Goal: Task Accomplishment & Management: Manage account settings

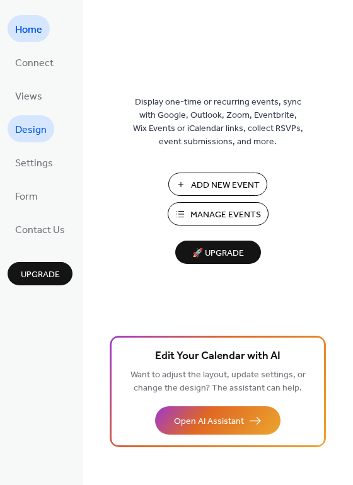
click at [37, 134] on span "Design" at bounding box center [31, 130] width 32 height 20
click at [38, 130] on span "Design" at bounding box center [31, 130] width 32 height 20
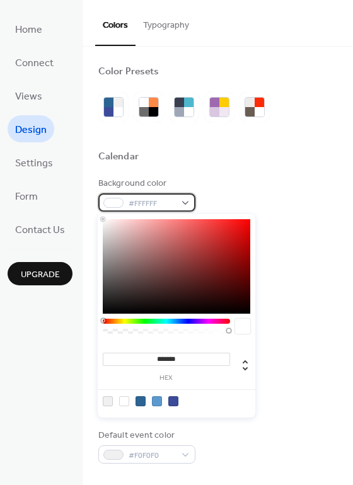
click at [177, 204] on div "#FFFFFF" at bounding box center [146, 202] width 97 height 18
click at [158, 404] on div at bounding box center [157, 401] width 10 height 10
type input "*******"
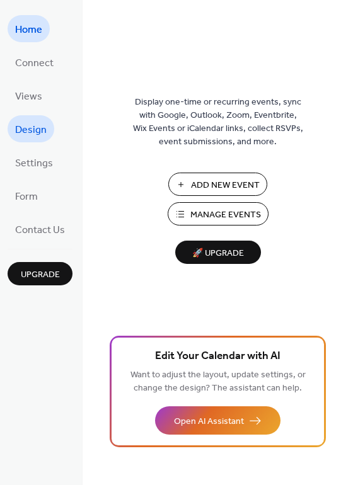
click at [34, 130] on span "Design" at bounding box center [31, 130] width 32 height 20
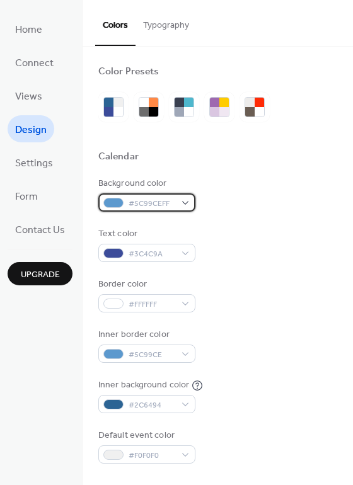
click at [156, 200] on span "#5C99CEFF" at bounding box center [152, 203] width 47 height 13
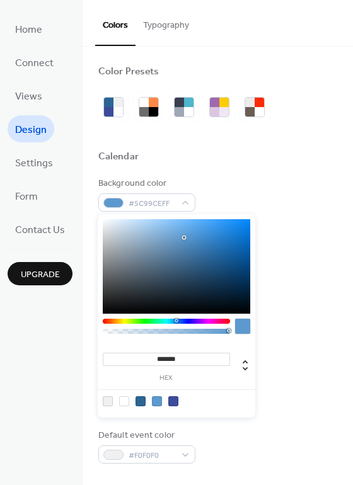
drag, startPoint x: 189, startPoint y: 357, endPoint x: 88, endPoint y: 348, distance: 101.1
click at [88, 348] on body "Home Connect Views Design Settings Form Contact Us Upgrade Design Upgrade Color…" at bounding box center [176, 242] width 353 height 485
paste input
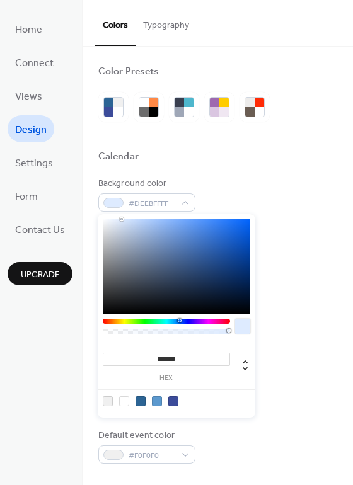
type input "*******"
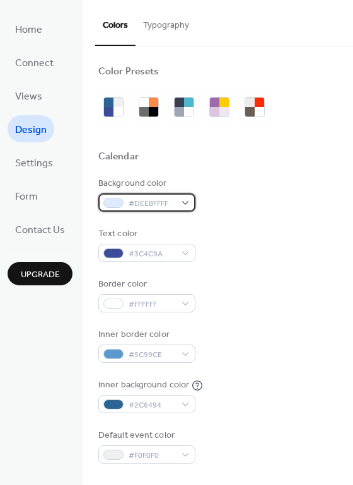
click at [183, 199] on div "#DEEBFFFF" at bounding box center [146, 202] width 97 height 18
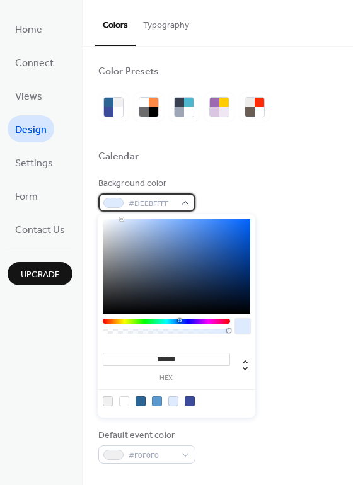
click at [185, 203] on div "#DEEBFFFF" at bounding box center [146, 202] width 97 height 18
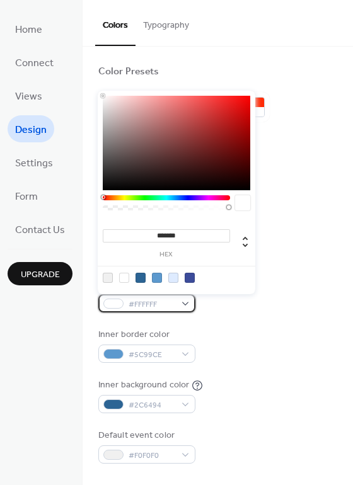
click at [181, 302] on div "#FFFFFF" at bounding box center [146, 303] width 97 height 18
type input "***"
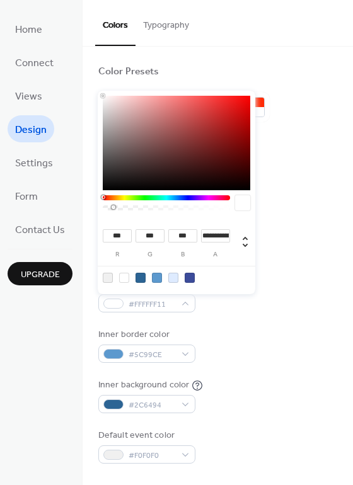
type input "*"
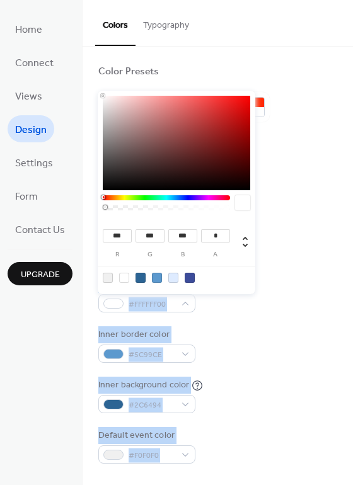
drag, startPoint x: 229, startPoint y: 206, endPoint x: 87, endPoint y: 207, distance: 141.8
click at [87, 207] on body "Home Connect Views Design Settings Form Contact Us Upgrade Design Upgrade Color…" at bounding box center [176, 242] width 353 height 485
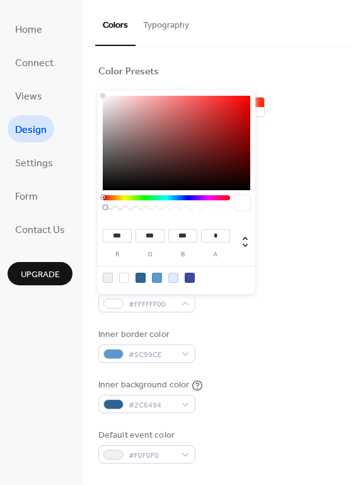
click at [280, 138] on div at bounding box center [217, 136] width 239 height 28
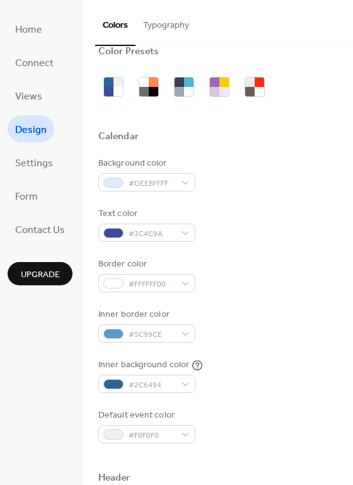
scroll to position [49, 0]
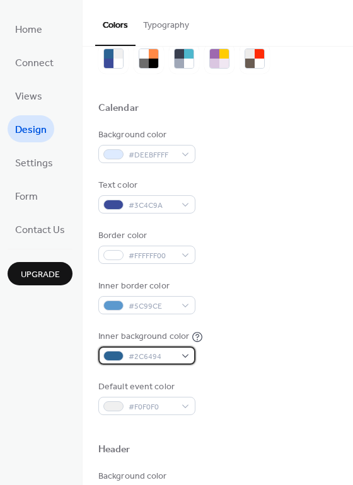
click at [184, 355] on div "#2C6494" at bounding box center [146, 356] width 97 height 18
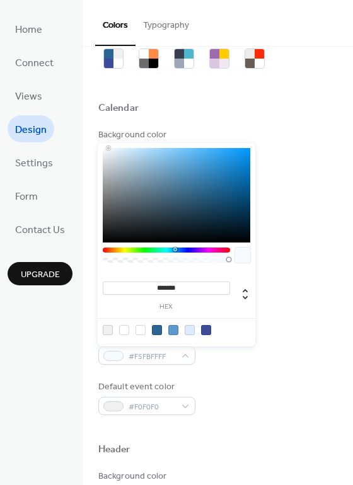
type input "*******"
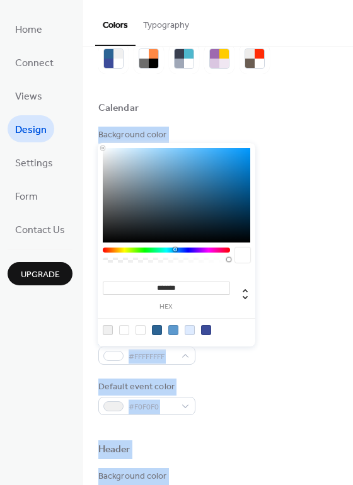
drag, startPoint x: 121, startPoint y: 159, endPoint x: 85, endPoint y: 134, distance: 43.5
click at [85, 134] on body "Home Connect Views Design Settings Form Contact Us Upgrade Design Upgrade Color…" at bounding box center [176, 242] width 353 height 485
click at [305, 214] on div "Text color #3C4C9A" at bounding box center [217, 196] width 239 height 35
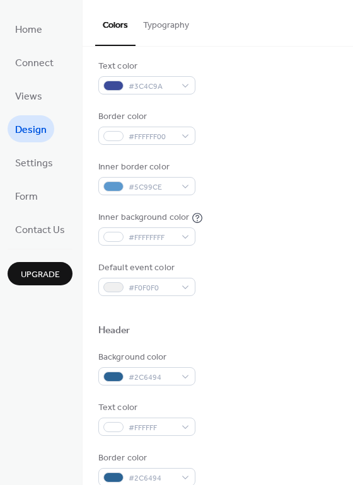
scroll to position [171, 0]
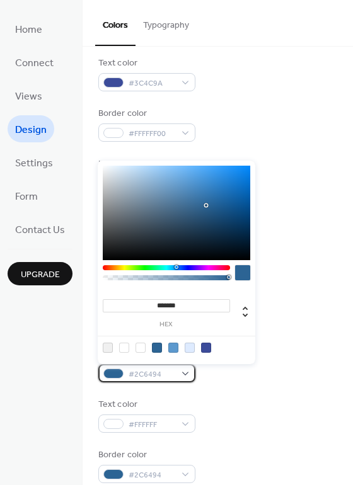
click at [180, 373] on div "#2C6494" at bounding box center [146, 373] width 97 height 18
click at [140, 349] on div at bounding box center [140, 348] width 10 height 10
type input "***"
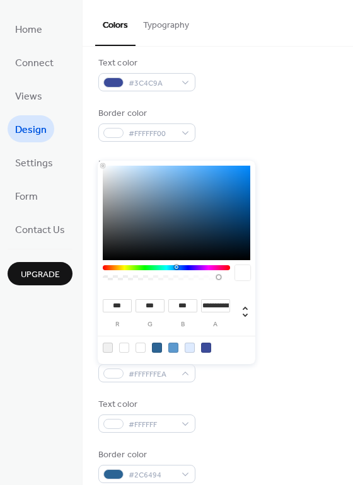
type input "*"
drag, startPoint x: 105, startPoint y: 277, endPoint x: 237, endPoint y: 280, distance: 132.3
click at [237, 280] on div at bounding box center [176, 275] width 147 height 21
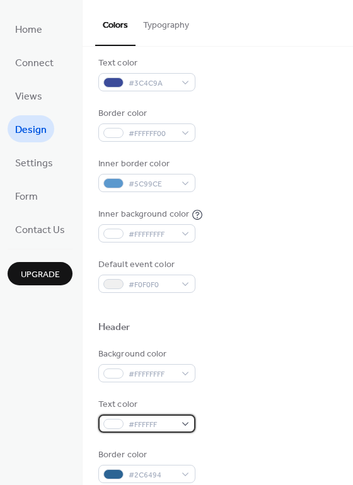
click at [178, 423] on div "#FFFFFF" at bounding box center [146, 424] width 97 height 18
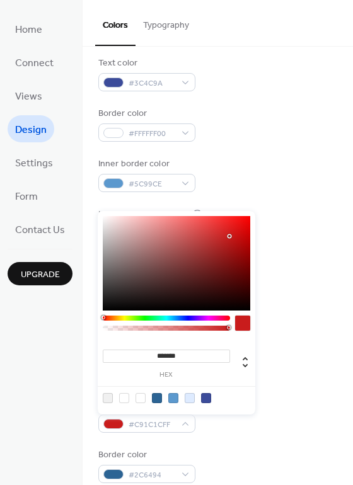
type input "*******"
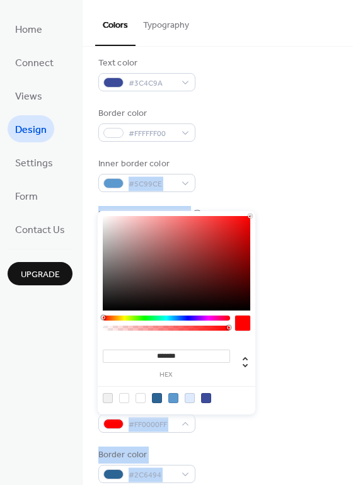
drag, startPoint x: 229, startPoint y: 236, endPoint x: 286, endPoint y: 189, distance: 73.8
click at [286, 189] on body "Home Connect Views Design Settings Form Contact Us Upgrade Design Upgrade Color…" at bounding box center [176, 242] width 353 height 485
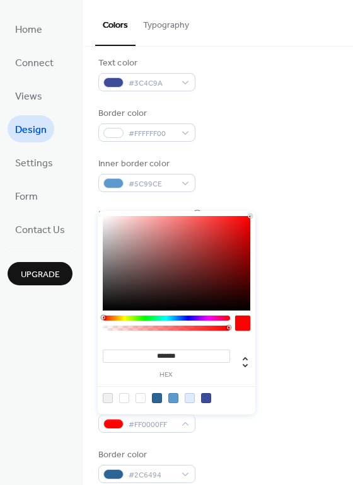
click at [280, 417] on div "Text color #FF0000FF" at bounding box center [217, 415] width 239 height 35
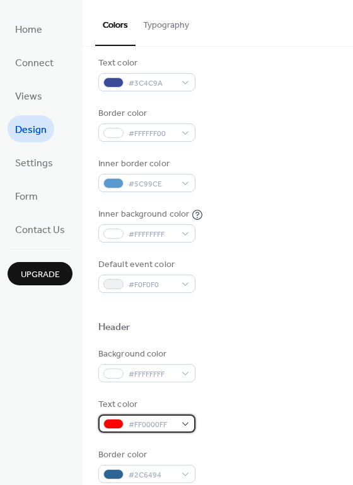
click at [178, 424] on div "#FF0000FF" at bounding box center [146, 424] width 97 height 18
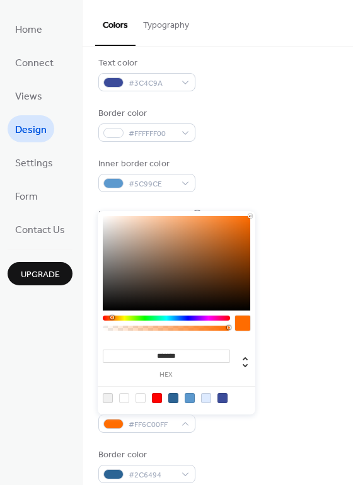
drag, startPoint x: 103, startPoint y: 318, endPoint x: 112, endPoint y: 317, distance: 8.2
click at [112, 317] on div at bounding box center [112, 318] width 4 height 4
click at [253, 246] on div "******* hex" at bounding box center [177, 313] width 158 height 204
drag, startPoint x: 246, startPoint y: 246, endPoint x: 254, endPoint y: 246, distance: 8.2
click at [254, 246] on div "******* hex" at bounding box center [177, 313] width 158 height 204
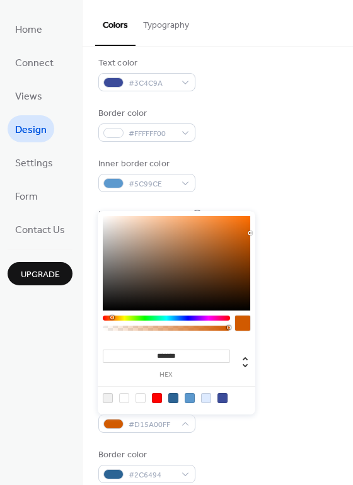
drag, startPoint x: 248, startPoint y: 243, endPoint x: 252, endPoint y: 233, distance: 10.8
click at [250, 233] on div at bounding box center [176, 263] width 147 height 95
type input "*******"
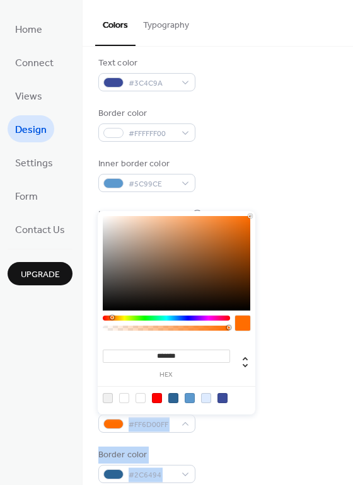
drag, startPoint x: 249, startPoint y: 226, endPoint x: 263, endPoint y: 203, distance: 26.3
click at [263, 203] on body "Home Connect Views Design Settings Form Contact Us Upgrade Design Upgrade Color…" at bounding box center [176, 242] width 353 height 485
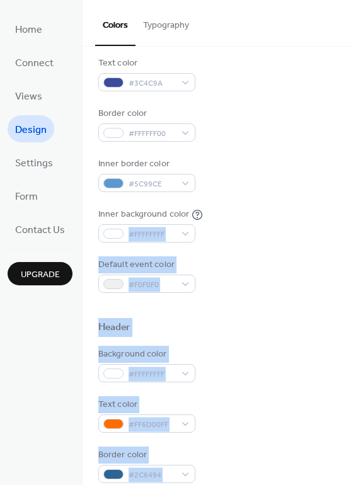
click at [278, 214] on div "Inner background color #FFFFFFFF" at bounding box center [217, 225] width 239 height 35
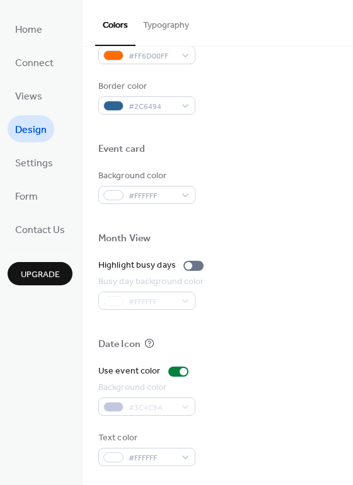
scroll to position [539, 0]
click at [48, 66] on span "Connect" at bounding box center [34, 64] width 38 height 20
